Goal: Task Accomplishment & Management: Manage account settings

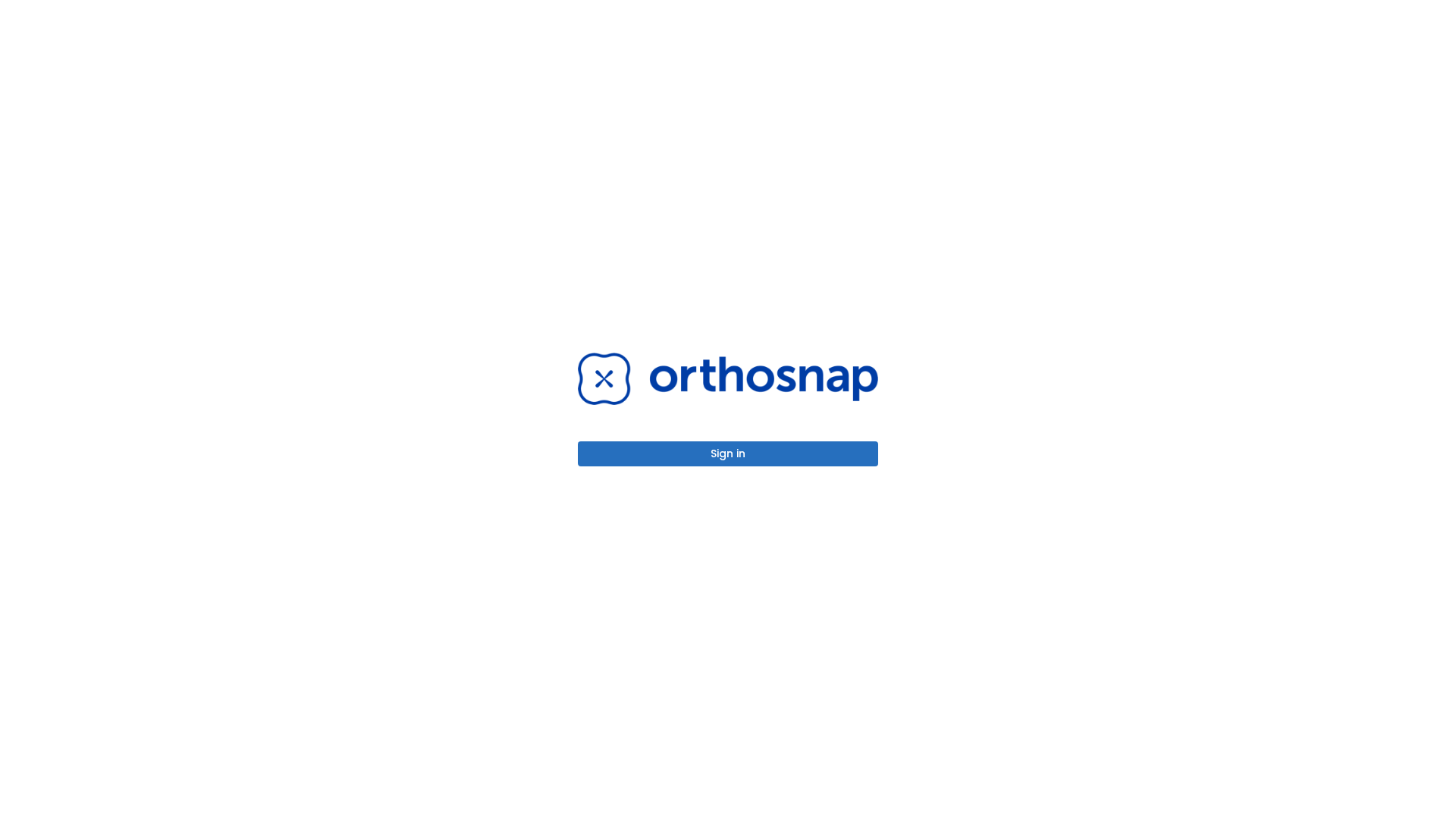
click at [728, 453] on button "Sign in" at bounding box center [727, 453] width 301 height 25
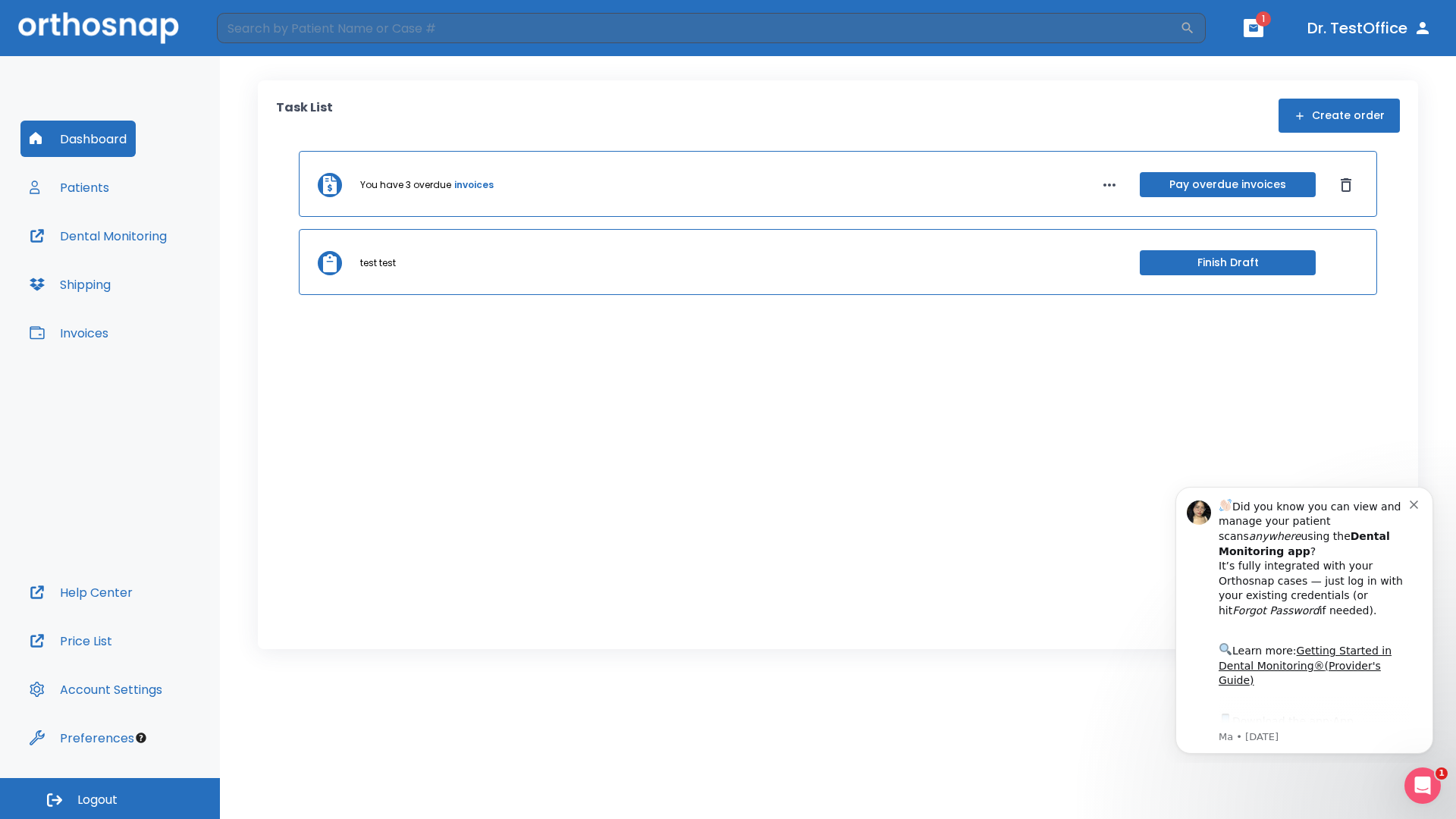
click at [110, 798] on span "Logout" at bounding box center [97, 800] width 41 height 17
